Goal: Task Accomplishment & Management: Manage account settings

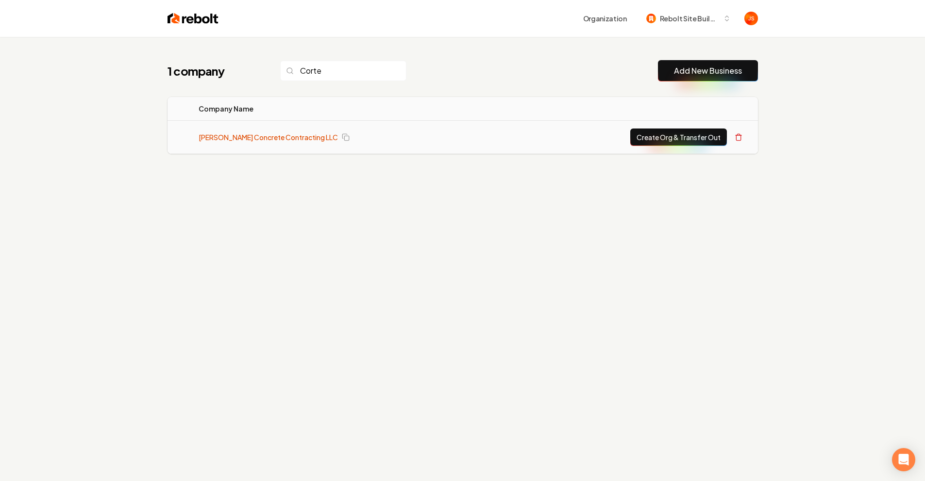
type input "Corte"
click at [223, 135] on link "[PERSON_NAME] Concrete Contracting LLC" at bounding box center [268, 138] width 139 height 10
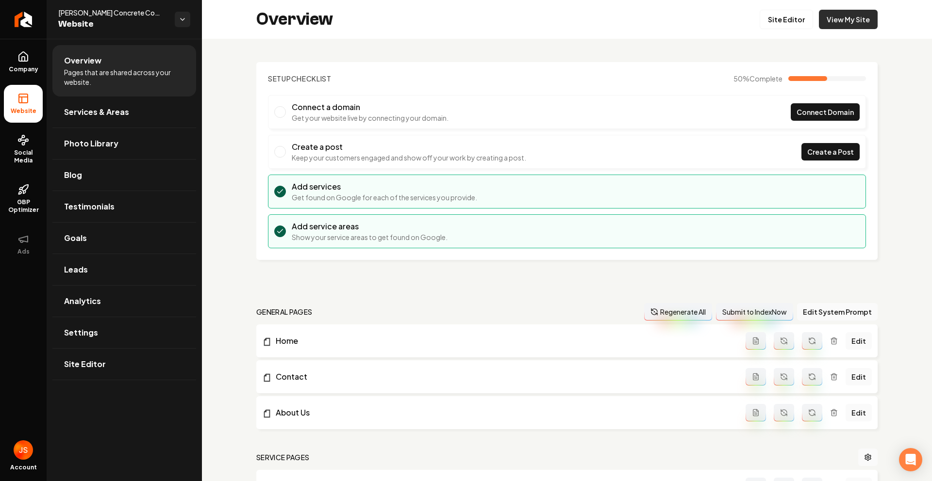
click at [851, 20] on link "View My Site" at bounding box center [848, 19] width 59 height 19
click at [764, 14] on link "Site Editor" at bounding box center [786, 19] width 53 height 19
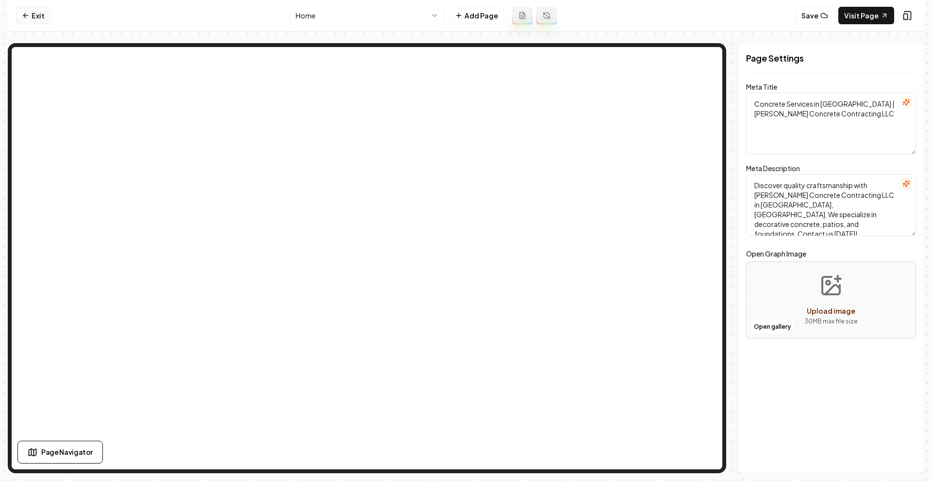
click at [28, 18] on icon at bounding box center [26, 16] width 8 height 8
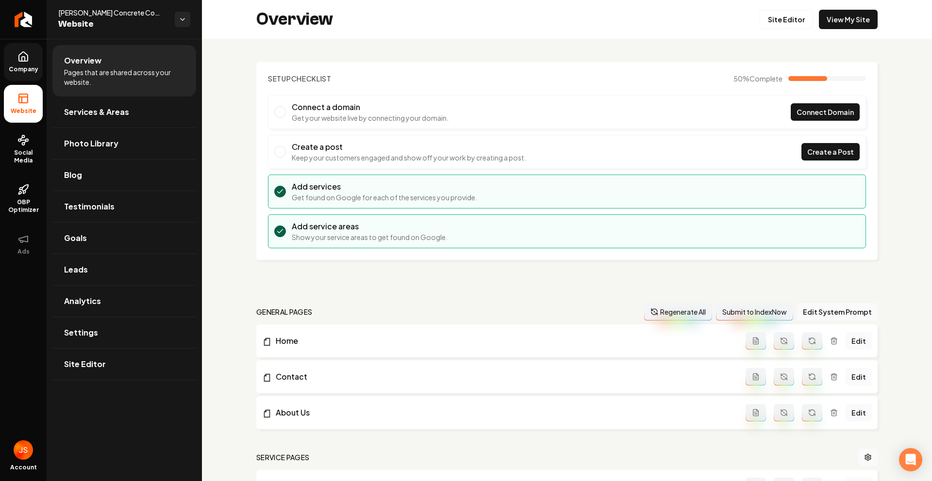
click at [15, 58] on link "Company" at bounding box center [23, 62] width 39 height 38
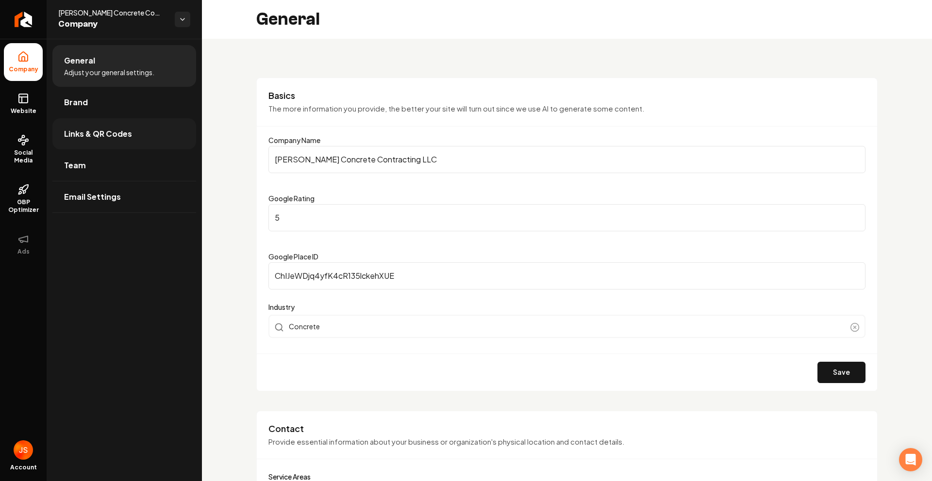
click at [97, 119] on link "Links & QR Codes" at bounding box center [124, 133] width 144 height 31
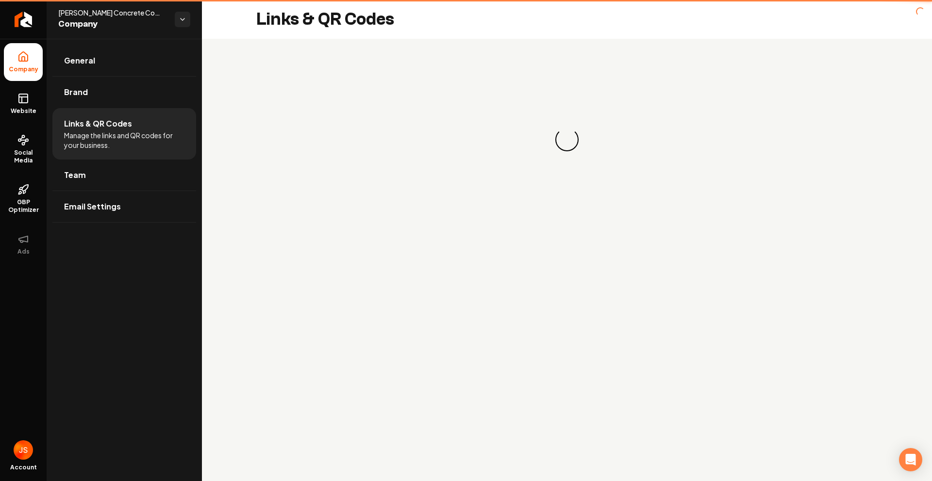
click at [89, 108] on li "Links & QR Codes Manage the links and QR codes for your business." at bounding box center [124, 133] width 144 height 51
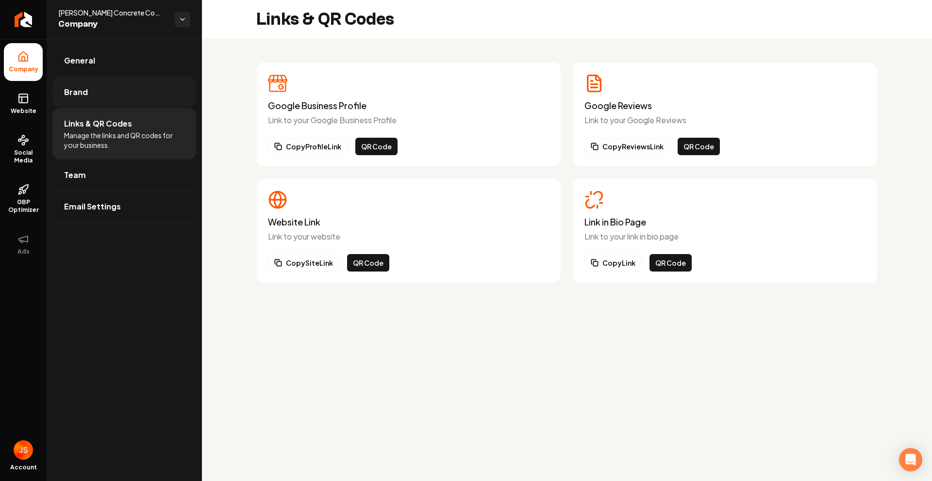
click at [88, 98] on link "Brand" at bounding box center [124, 92] width 144 height 31
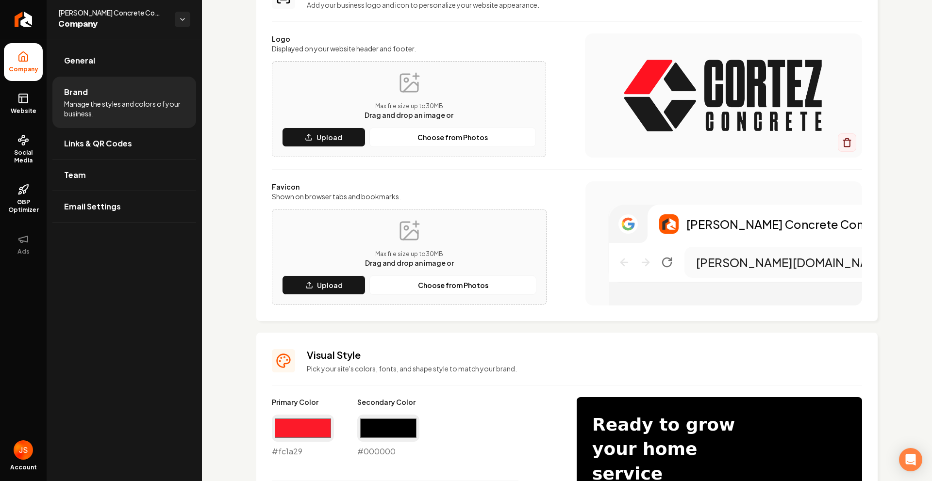
scroll to position [95, 0]
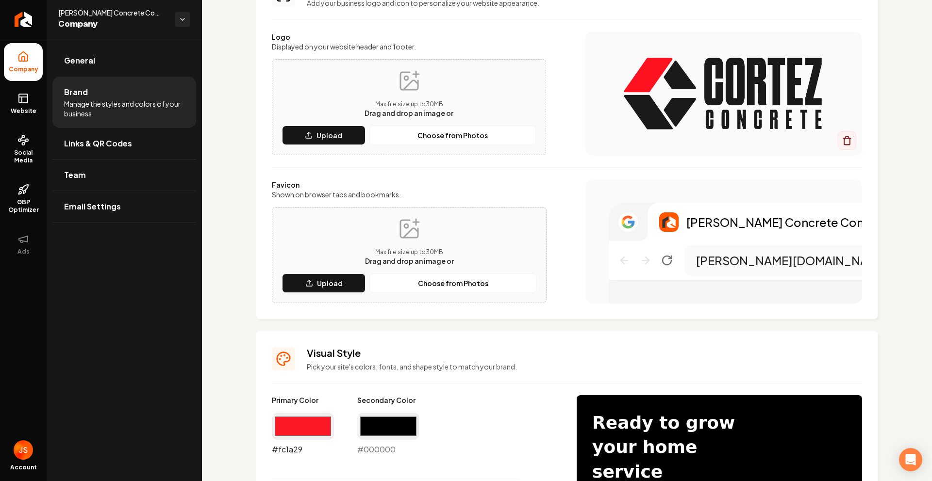
click at [301, 421] on input "#fc1a29" at bounding box center [303, 426] width 62 height 27
type input "#1a1a1a"
click at [597, 152] on div "Main content area" at bounding box center [723, 94] width 277 height 124
click at [379, 430] on input "#000000" at bounding box center [388, 426] width 62 height 27
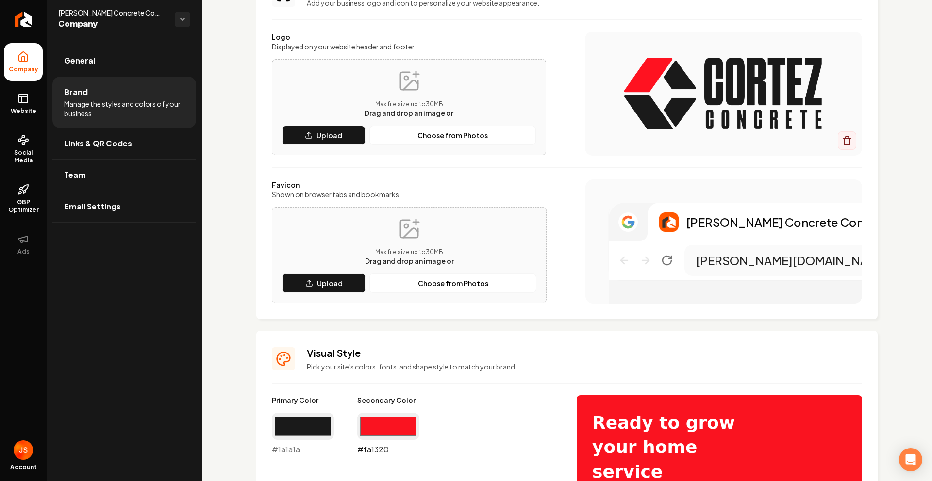
type input "#fa1320"
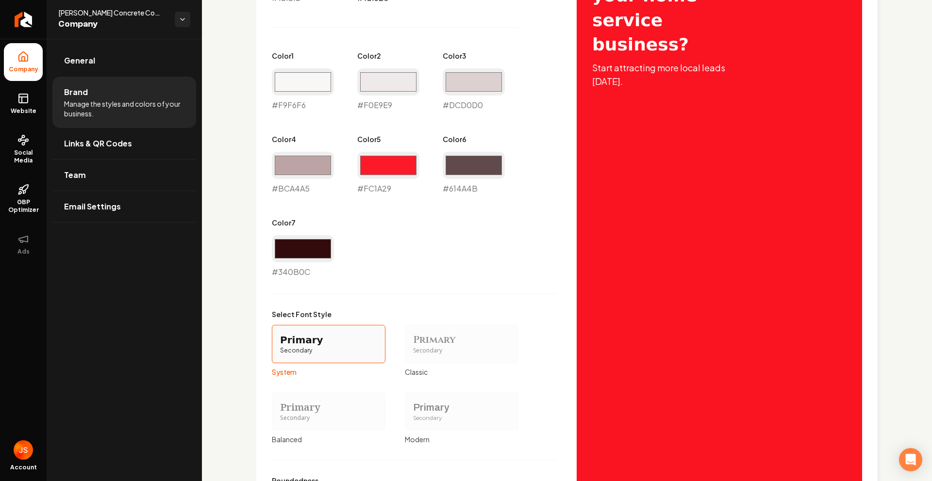
scroll to position [678, 0]
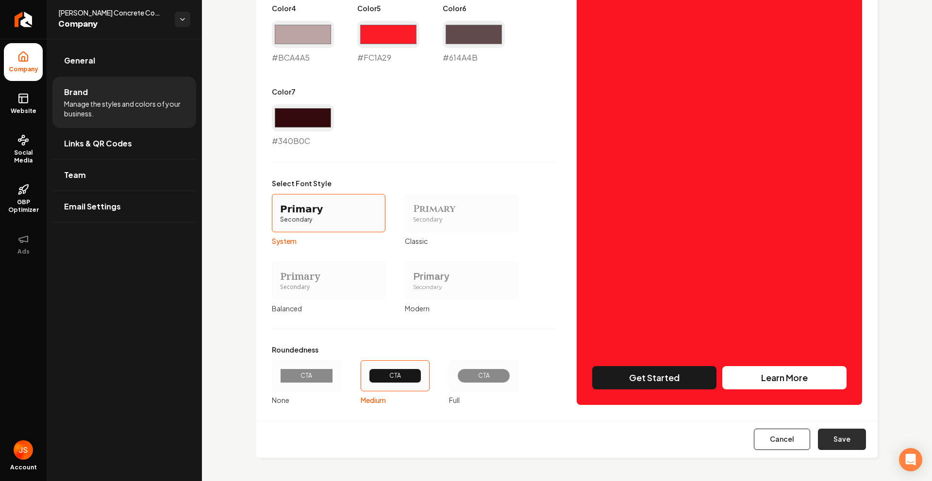
click at [840, 437] on button "Save" at bounding box center [842, 439] width 48 height 21
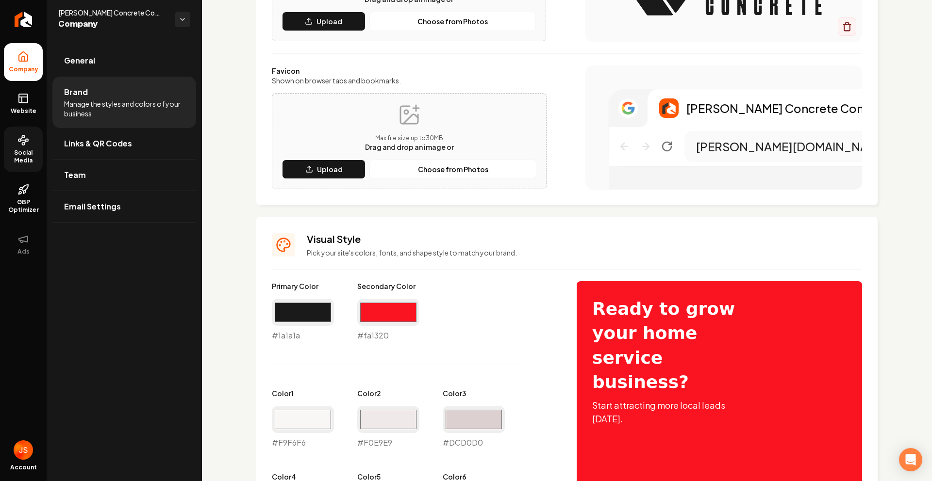
type input "#f9f6f6"
type input "#f0e9e9"
type input "#dcd0d0"
type input "#bca4a5"
type input "#fc1a29"
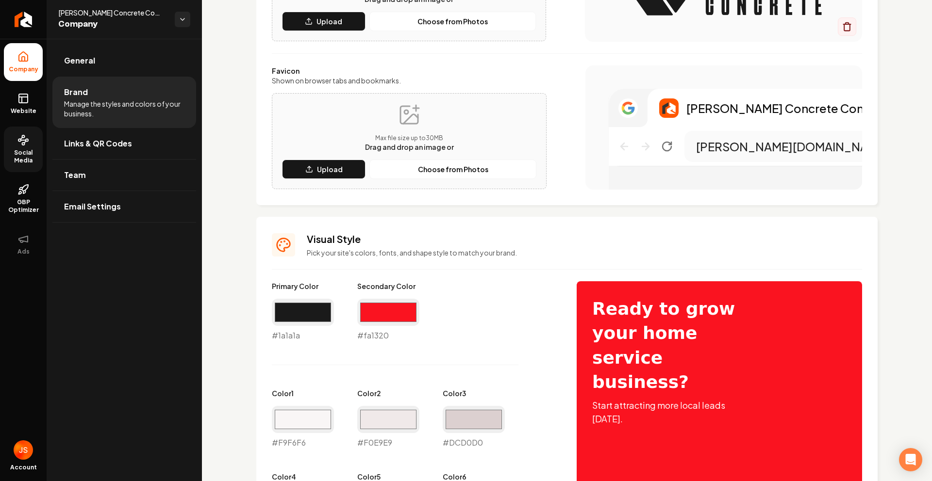
type input "#614a4b"
type input "#340b0c"
click at [16, 102] on link "Website" at bounding box center [23, 104] width 39 height 38
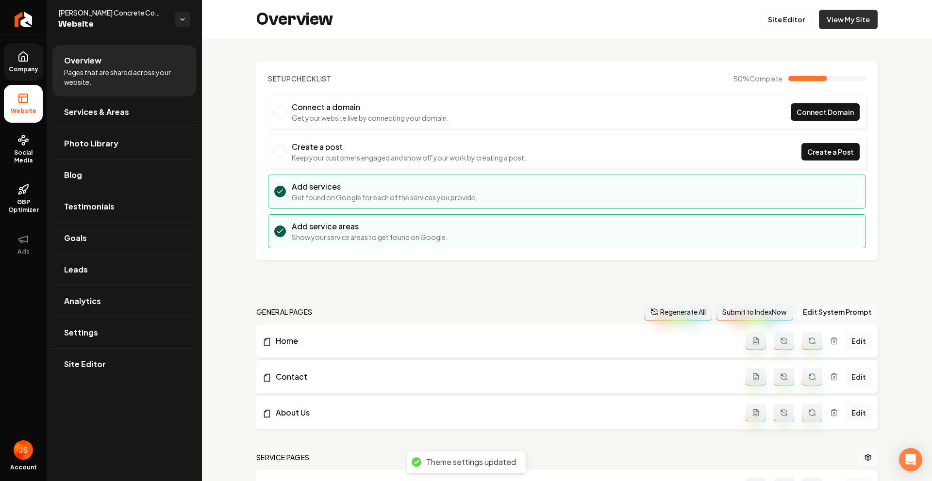
click at [833, 27] on link "View My Site" at bounding box center [848, 19] width 59 height 19
click at [38, 18] on link "Return to dashboard" at bounding box center [23, 19] width 47 height 39
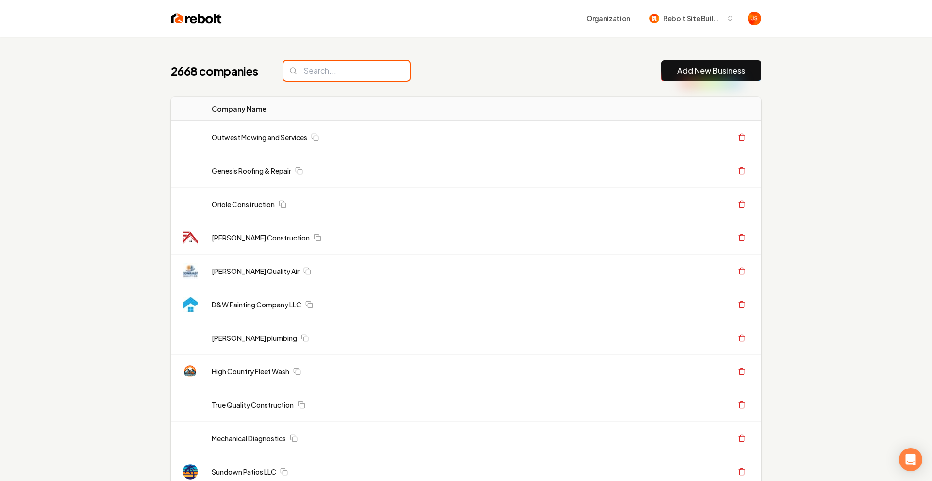
click at [340, 68] on input "search" at bounding box center [346, 71] width 126 height 20
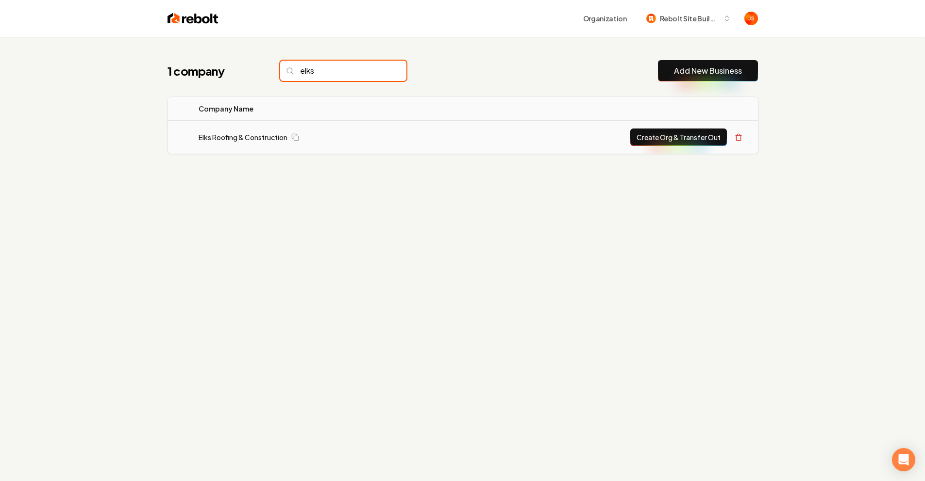
type input "elks"
click at [240, 143] on td "Elks Roofing & Construction" at bounding box center [321, 137] width 261 height 33
click at [244, 139] on link "Elks Roofing & Construction" at bounding box center [243, 138] width 89 height 10
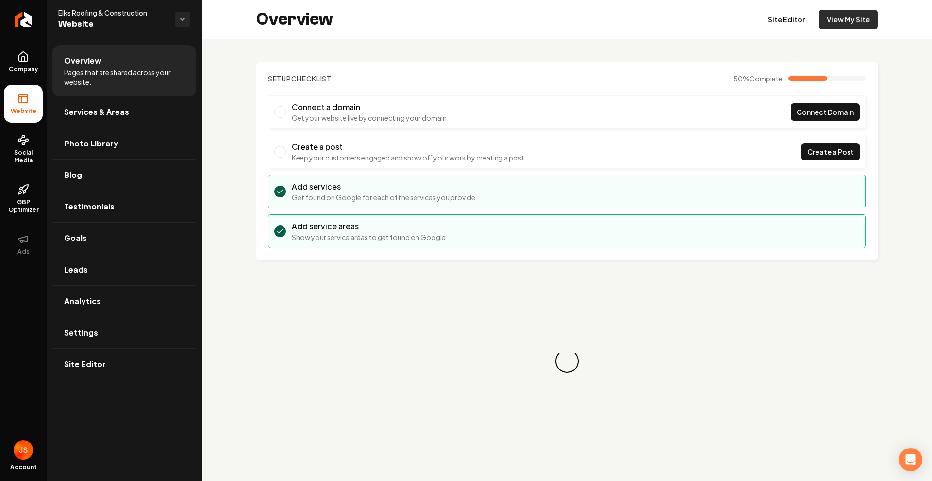
click at [855, 12] on link "View My Site" at bounding box center [848, 19] width 59 height 19
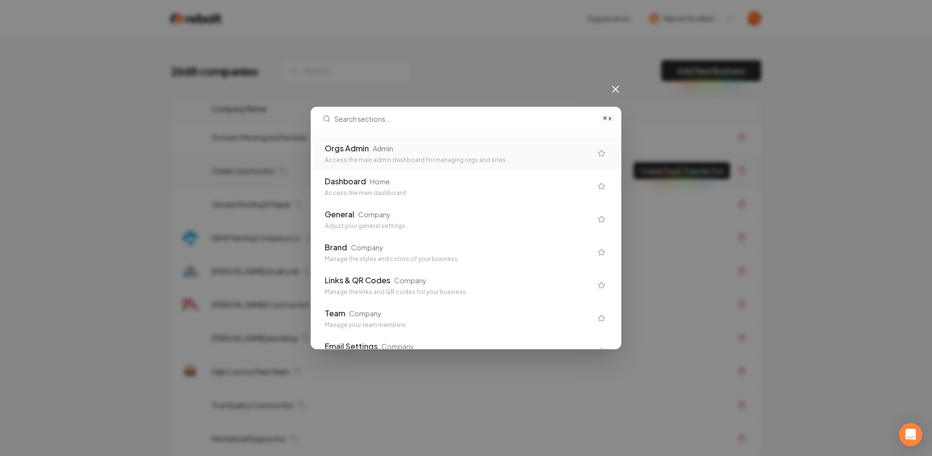
click at [377, 158] on div "Access the main admin dashboard for managing orgs and sites" at bounding box center [458, 160] width 267 height 8
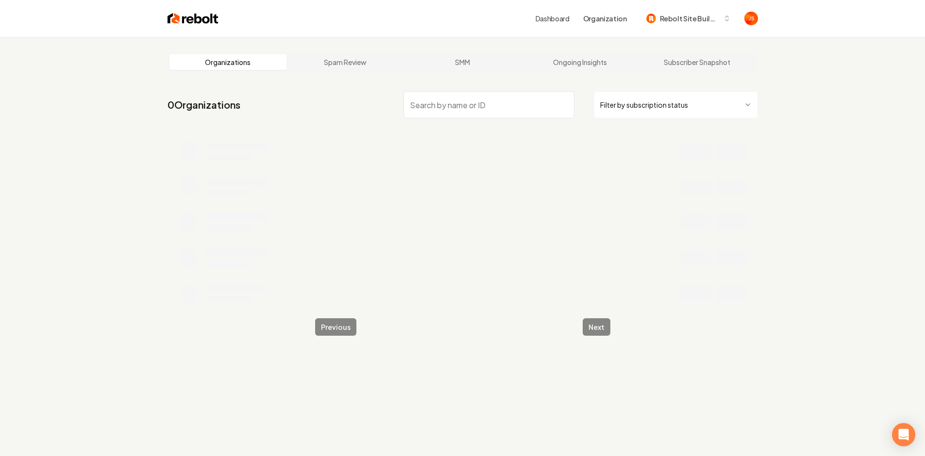
click at [447, 103] on input "search" at bounding box center [488, 104] width 171 height 27
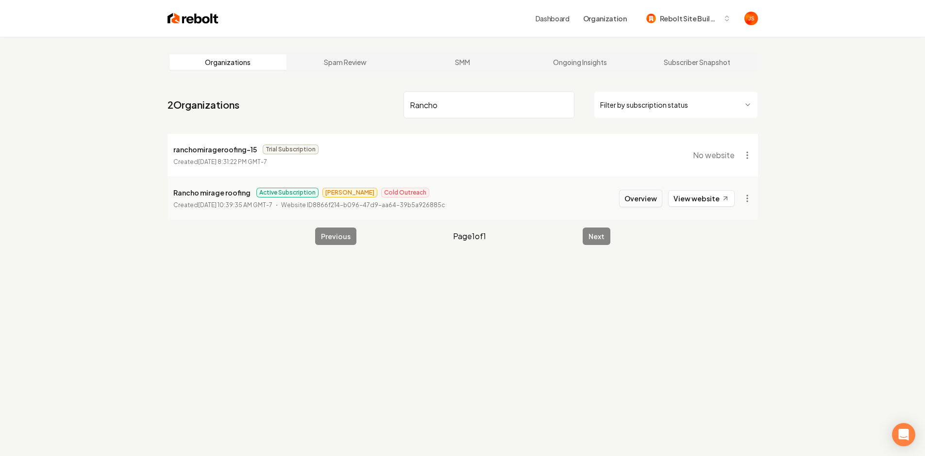
type input "Rancho"
click at [649, 194] on button "Overview" at bounding box center [640, 198] width 43 height 17
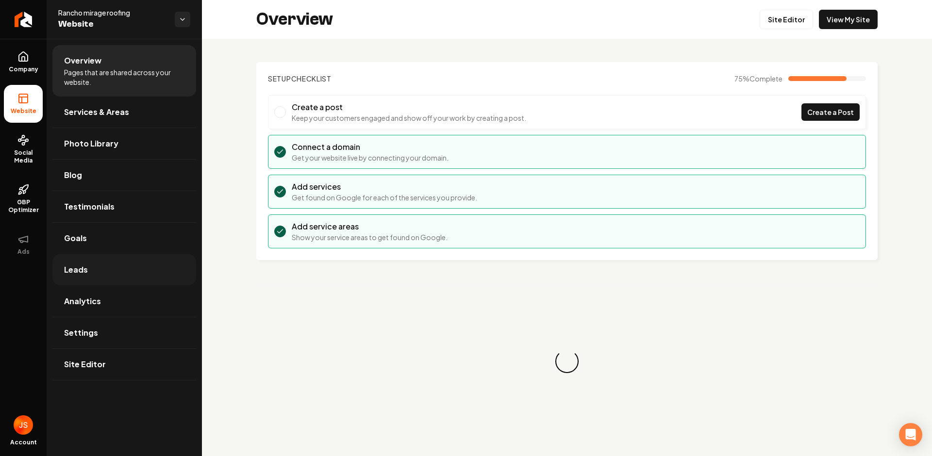
click at [85, 264] on span "Leads" at bounding box center [76, 270] width 24 height 12
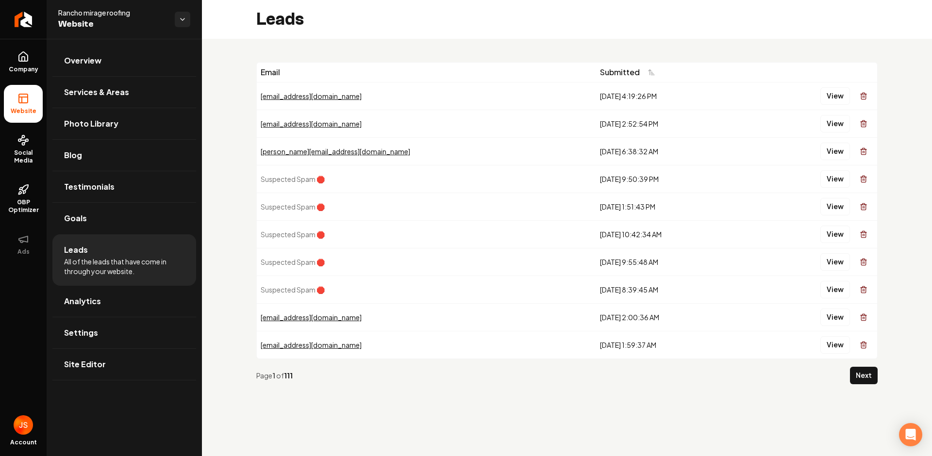
click at [596, 96] on td "[DATE] 4:19:26 PM" at bounding box center [671, 96] width 150 height 28
drag, startPoint x: 542, startPoint y: 96, endPoint x: 563, endPoint y: 97, distance: 21.4
click at [596, 97] on td "[DATE] 4:19:26 PM" at bounding box center [671, 96] width 150 height 28
click at [596, 175] on td "[DATE] 9:50:39 PM" at bounding box center [671, 179] width 150 height 28
drag, startPoint x: 531, startPoint y: 177, endPoint x: 574, endPoint y: 180, distance: 42.8
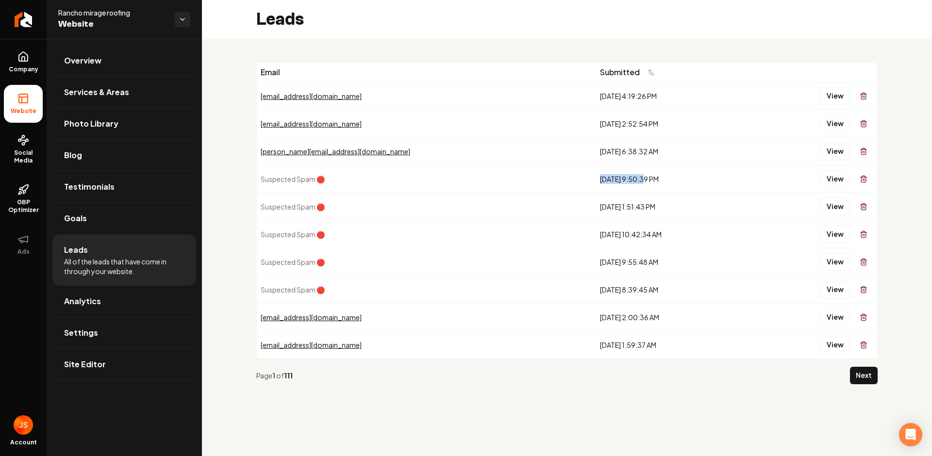
click at [596, 180] on td "[DATE] 9:50:39 PM" at bounding box center [671, 179] width 150 height 28
click at [600, 318] on div "[DATE] 2:00:36 AM" at bounding box center [671, 318] width 142 height 10
drag, startPoint x: 534, startPoint y: 319, endPoint x: 583, endPoint y: 317, distance: 49.0
click at [600, 317] on div "[DATE] 2:00:36 AM" at bounding box center [671, 318] width 142 height 10
click at [600, 314] on div "[DATE] 2:00:36 AM" at bounding box center [671, 318] width 142 height 10
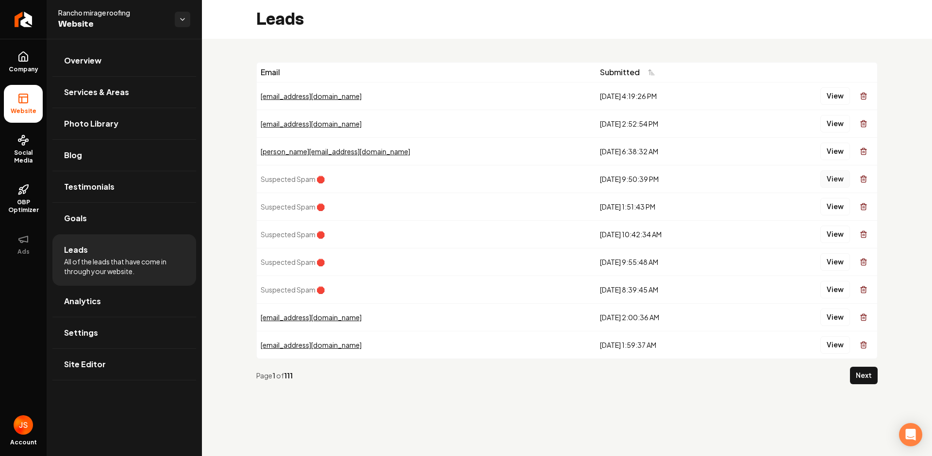
click at [834, 180] on button "View" at bounding box center [835, 178] width 30 height 17
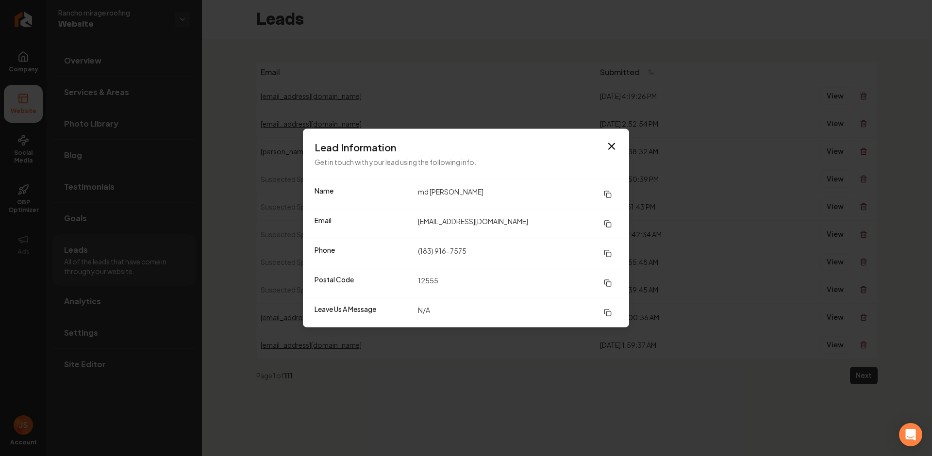
click at [600, 147] on h3 "Lead Information" at bounding box center [466, 148] width 303 height 14
click at [609, 147] on icon "button" at bounding box center [612, 147] width 12 height 12
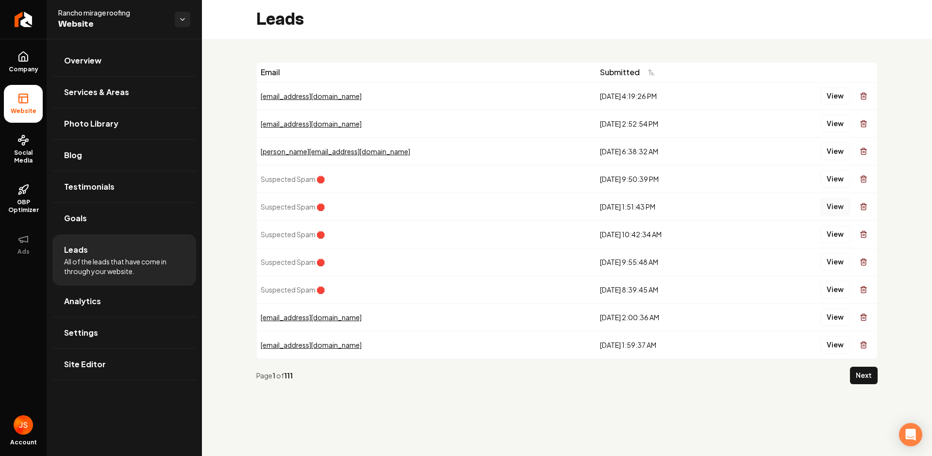
click at [833, 208] on button "View" at bounding box center [835, 206] width 30 height 17
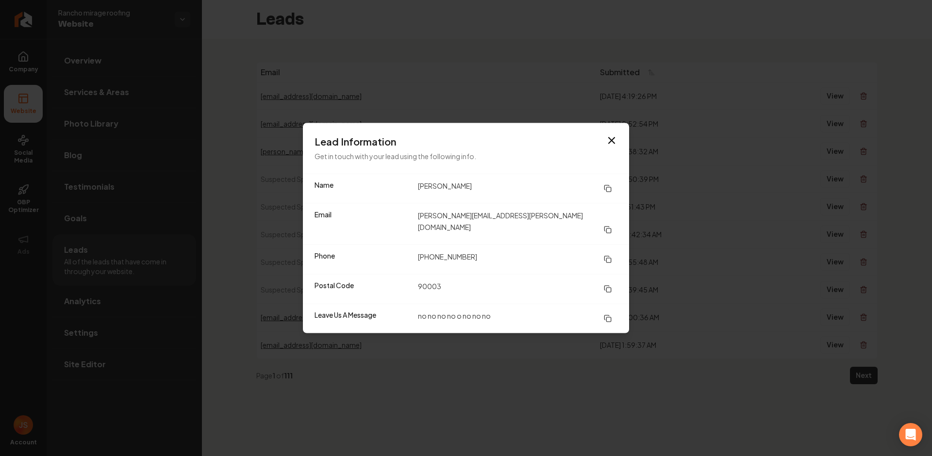
click at [610, 138] on div "Lead Information Get in touch with your lead using the following info." at bounding box center [466, 148] width 326 height 50
click at [615, 147] on icon "button" at bounding box center [612, 141] width 12 height 12
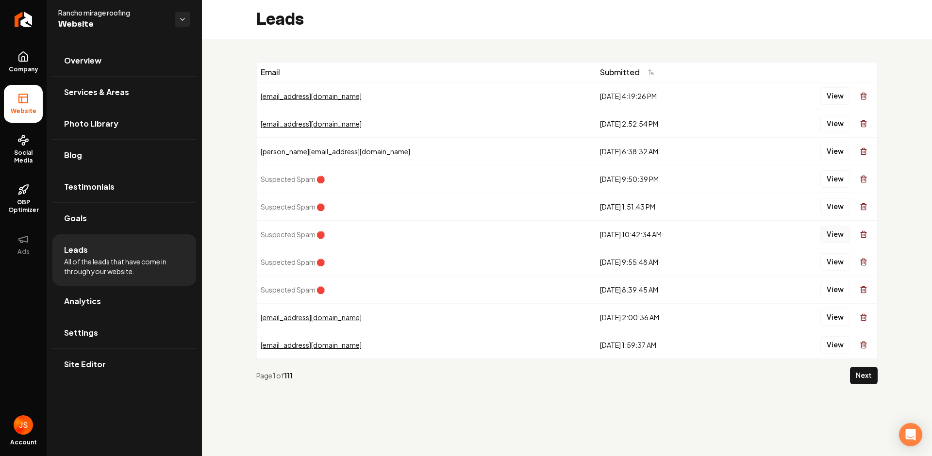
click at [825, 229] on button "View" at bounding box center [835, 234] width 30 height 17
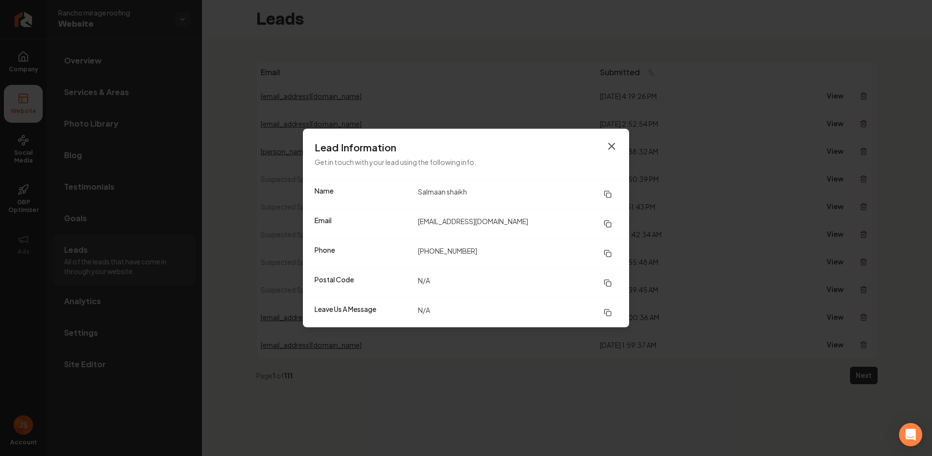
click at [615, 141] on icon "button" at bounding box center [612, 147] width 12 height 12
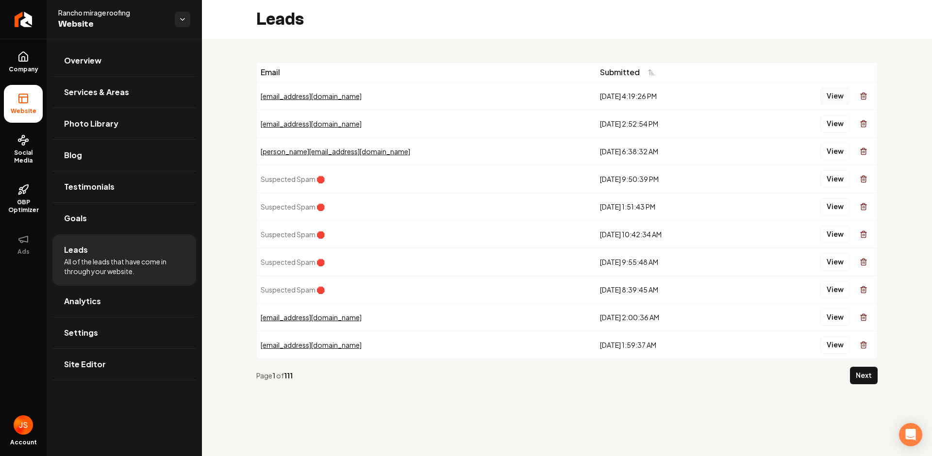
click at [823, 95] on button "View" at bounding box center [835, 95] width 30 height 17
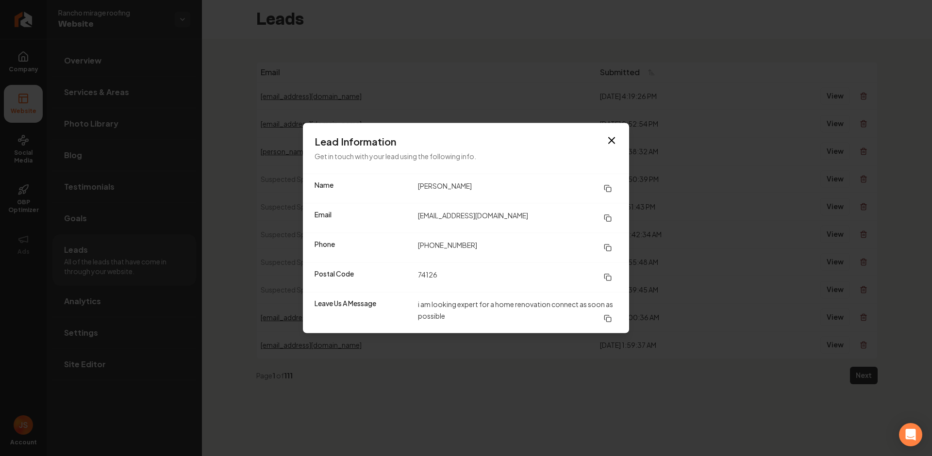
click at [419, 309] on dd "i am looking expert for a home renovation connect as soon as possible" at bounding box center [517, 312] width 199 height 29
click at [419, 301] on dd "i am looking expert for a home renovation connect as soon as possible" at bounding box center [517, 312] width 199 height 29
click at [415, 305] on div "Leave Us A Message i am looking expert for a home renovation connect as soon as…" at bounding box center [466, 312] width 326 height 41
drag, startPoint x: 419, startPoint y: 304, endPoint x: 635, endPoint y: 179, distance: 249.2
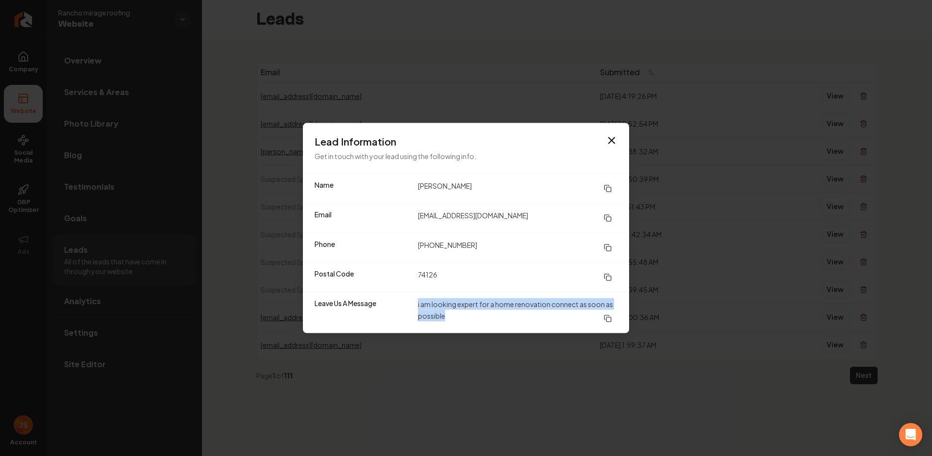
click at [510, 318] on div "Leave Us A Message i am looking expert for a home renovation connect as soon as…" at bounding box center [466, 312] width 326 height 41
click at [609, 138] on icon "button" at bounding box center [612, 141] width 6 height 6
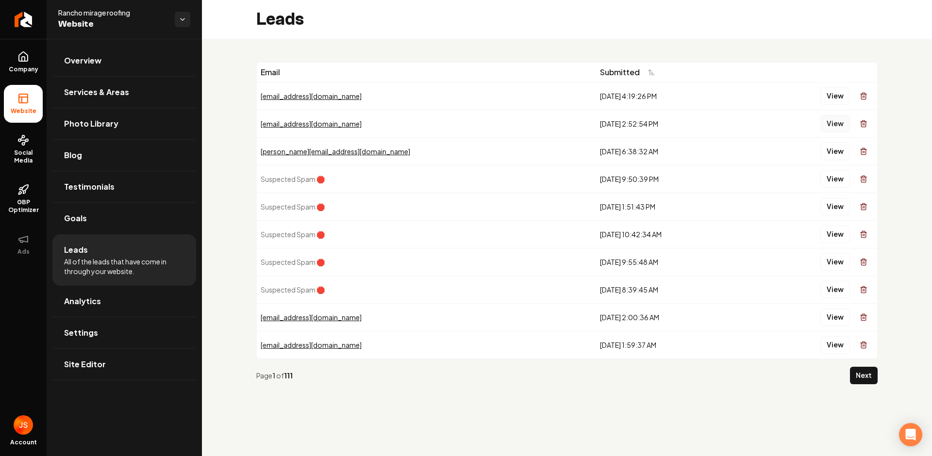
click at [832, 125] on button "View" at bounding box center [835, 123] width 30 height 17
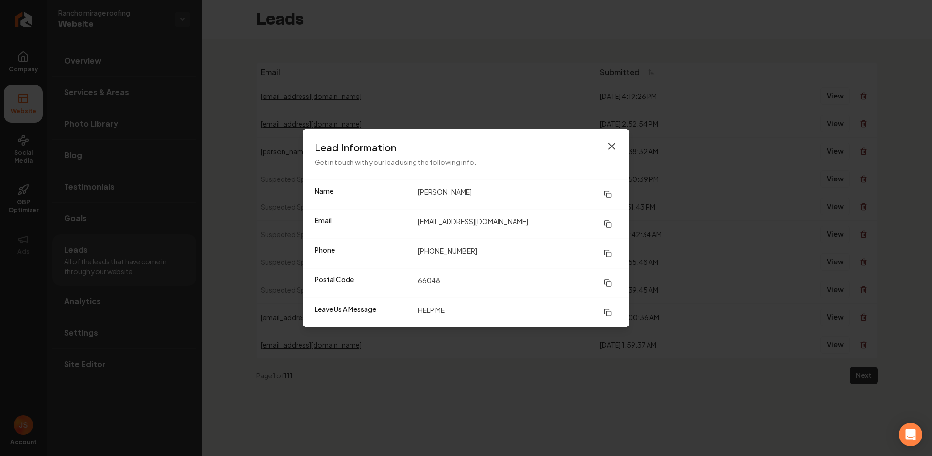
click at [611, 145] on icon "button" at bounding box center [612, 147] width 6 height 6
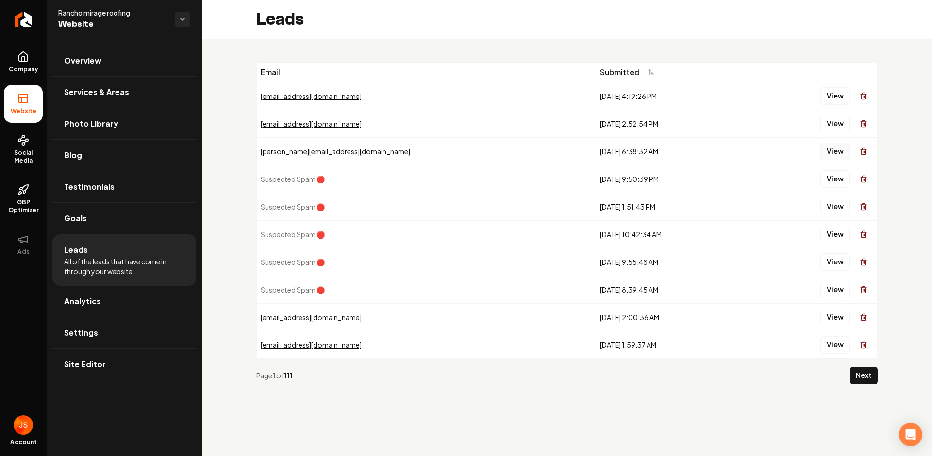
click at [835, 153] on button "View" at bounding box center [835, 151] width 30 height 17
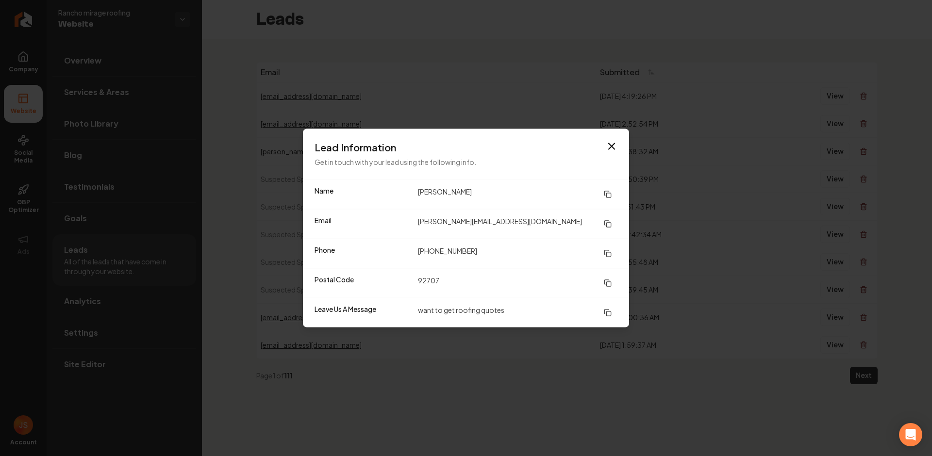
click at [460, 310] on dd "want to get roofing quotes" at bounding box center [517, 312] width 199 height 17
click at [612, 154] on div "Lead Information Get in touch with your lead using the following info." at bounding box center [466, 154] width 326 height 50
click at [612, 150] on icon "button" at bounding box center [612, 147] width 12 height 12
